Goal: Information Seeking & Learning: Understand process/instructions

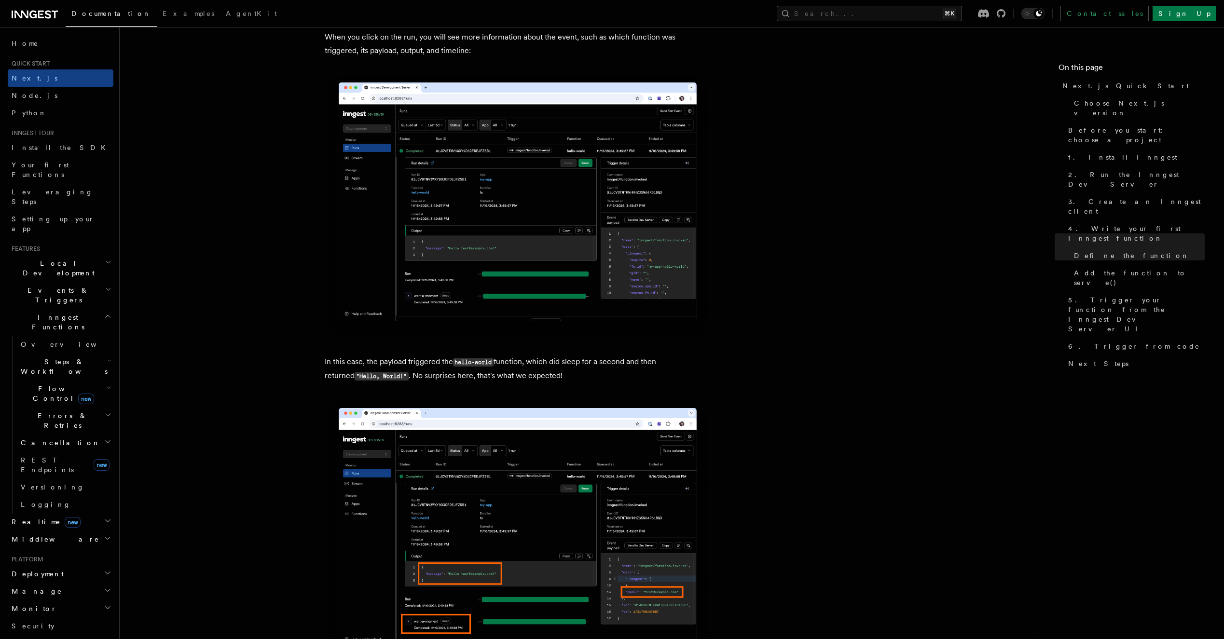
scroll to position [3352, 0]
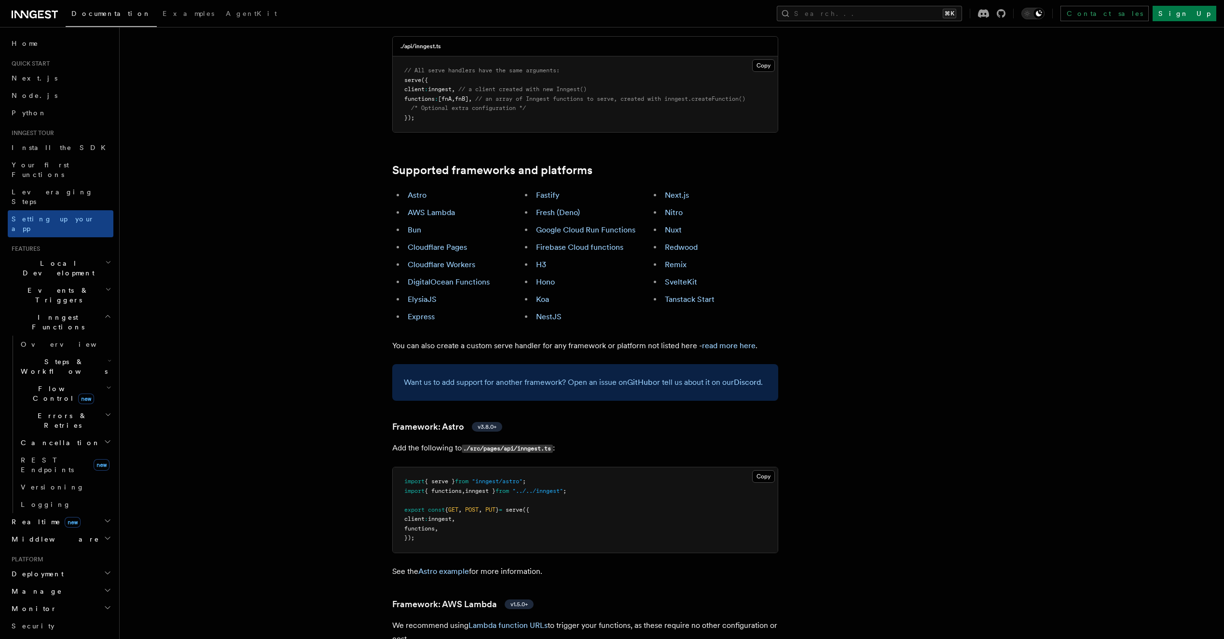
scroll to position [371, 0]
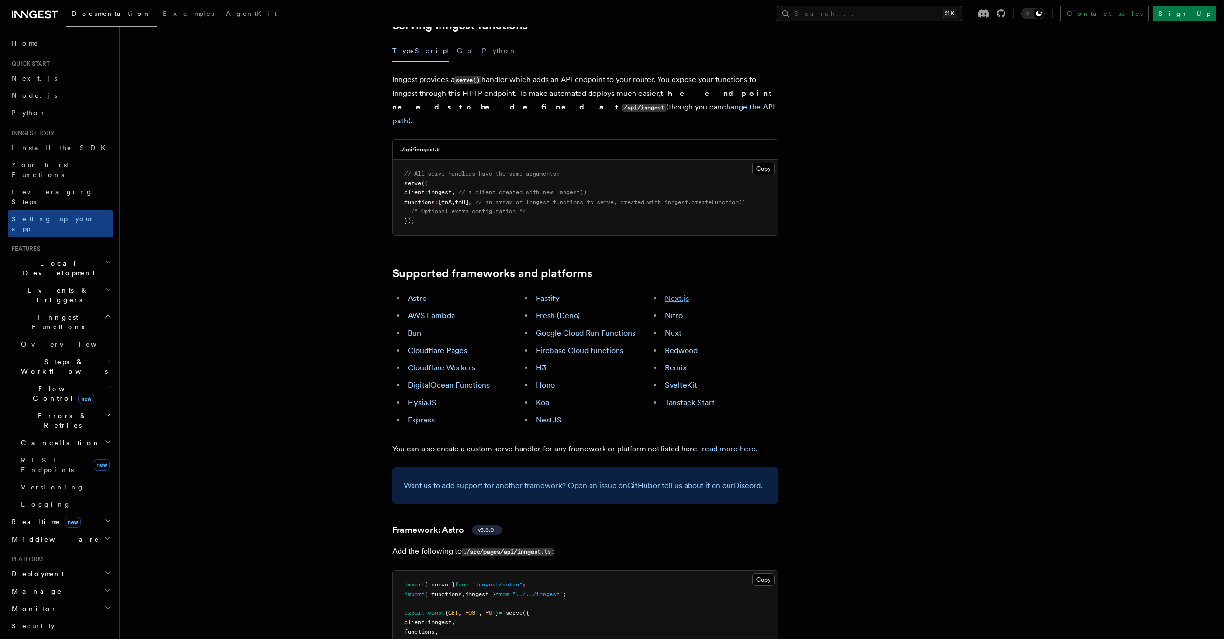
click at [675, 294] on link "Next.js" at bounding box center [677, 298] width 24 height 9
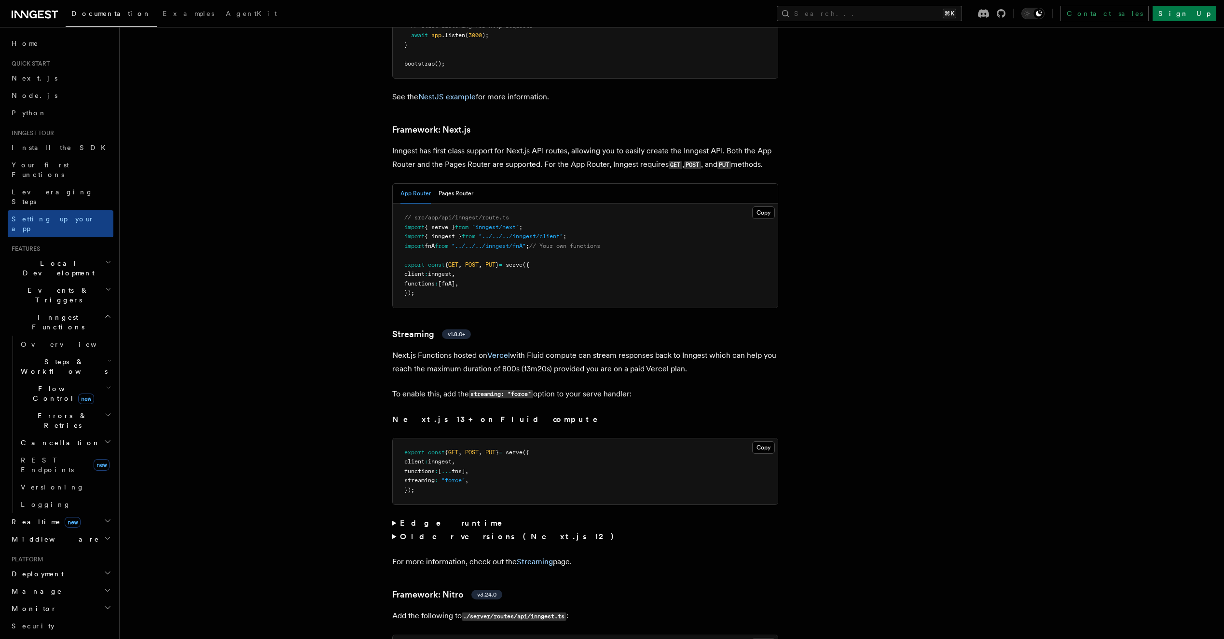
scroll to position [6263, 0]
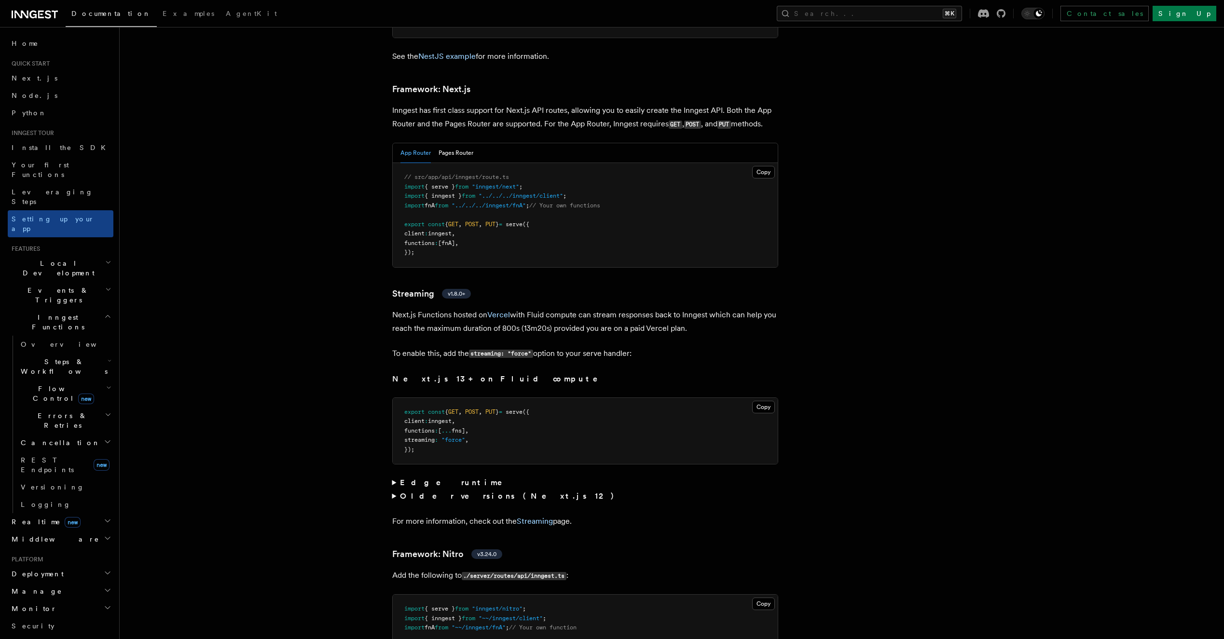
click at [452, 230] on span "inngest" at bounding box center [440, 233] width 24 height 7
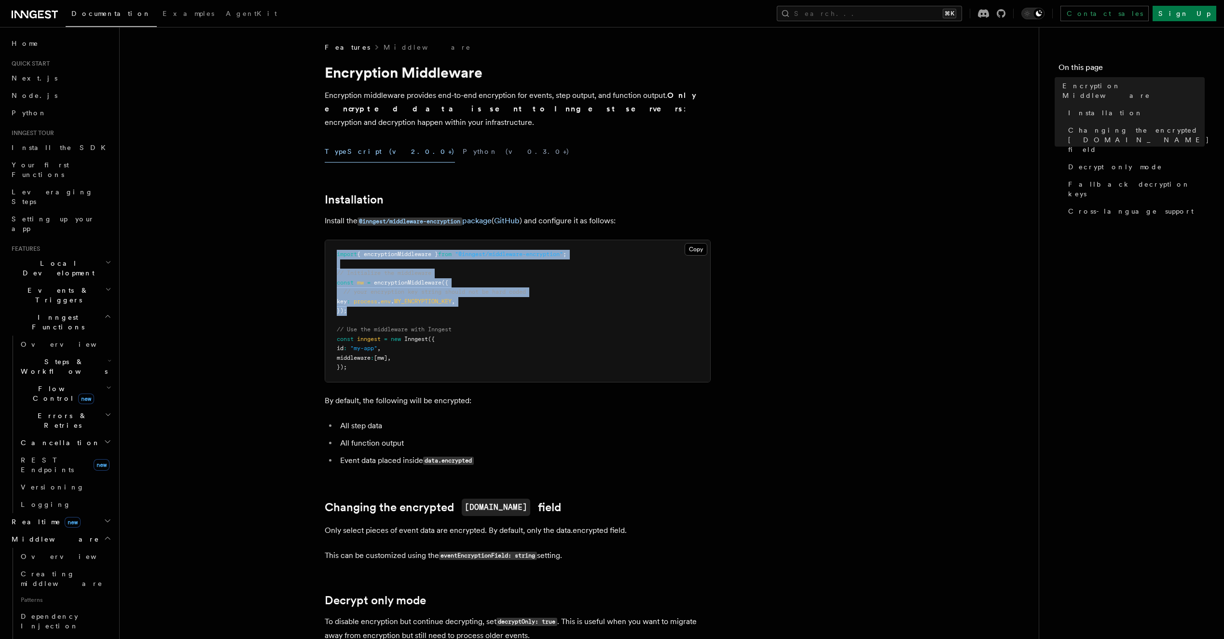
drag, startPoint x: 359, startPoint y: 294, endPoint x: 326, endPoint y: 234, distance: 68.5
click at [326, 240] on pre "import { encryptionMiddleware } from "@inngest/middleware-encryption" ; // Init…" at bounding box center [517, 311] width 385 height 142
copy code "import { encryptionMiddleware } from "@inngest/middleware-encryption" ; // Init…"
